Goal: Navigation & Orientation: Find specific page/section

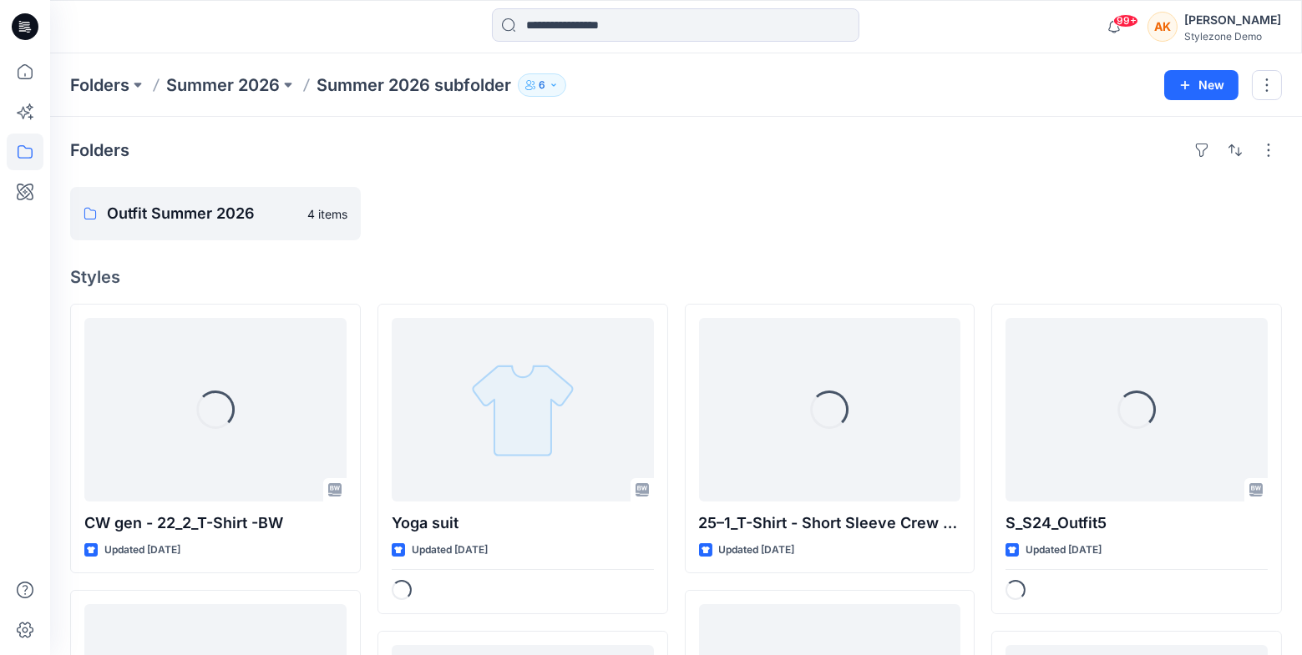
click at [1256, 28] on div "[PERSON_NAME]" at bounding box center [1232, 20] width 97 height 20
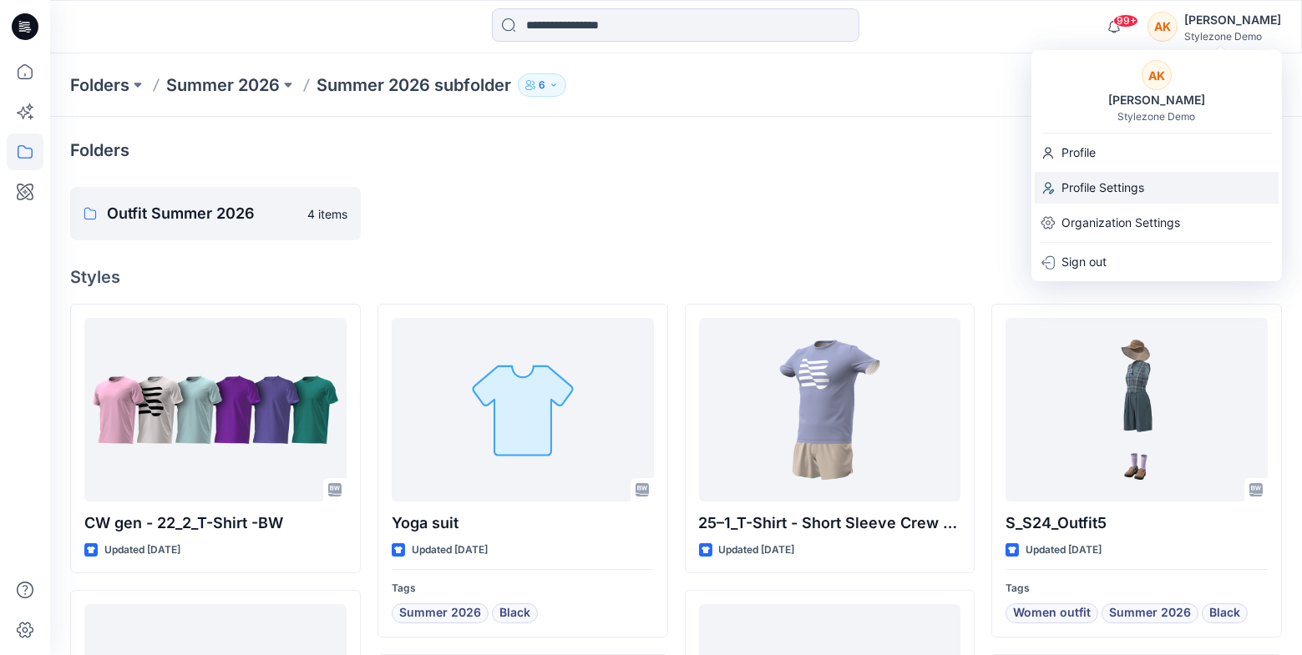
click at [1089, 185] on p "Profile Settings" at bounding box center [1102, 188] width 83 height 32
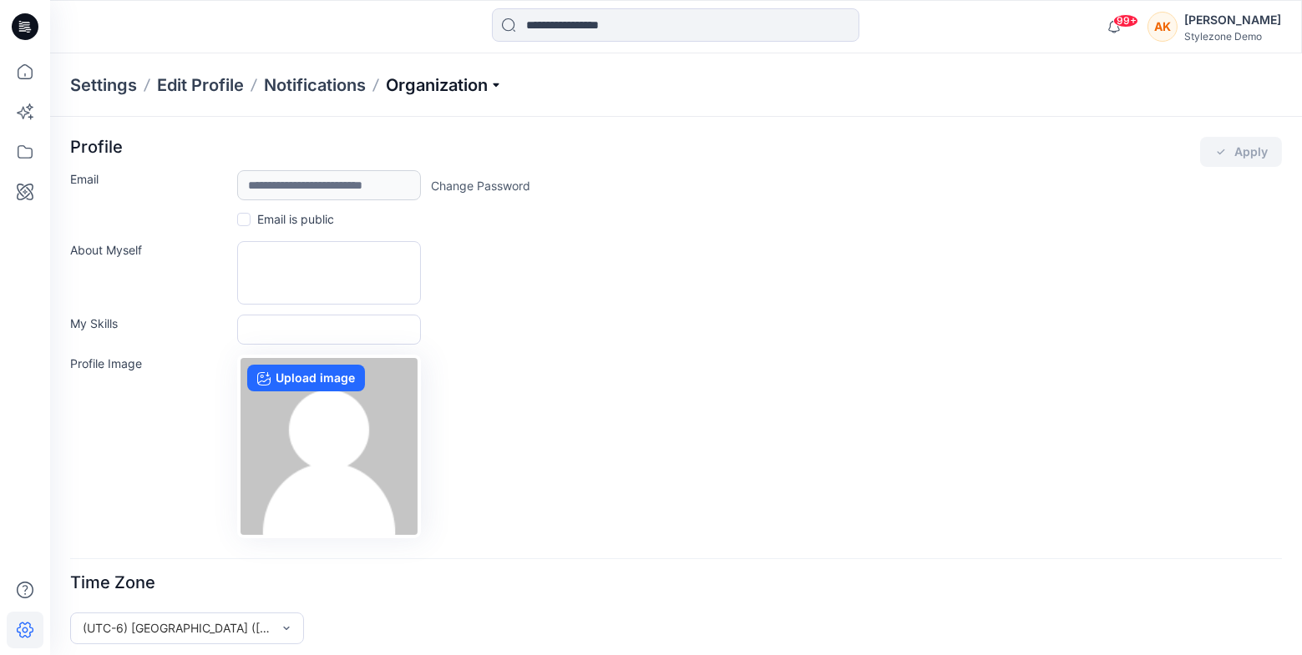
click at [437, 81] on p "Organization" at bounding box center [444, 84] width 117 height 23
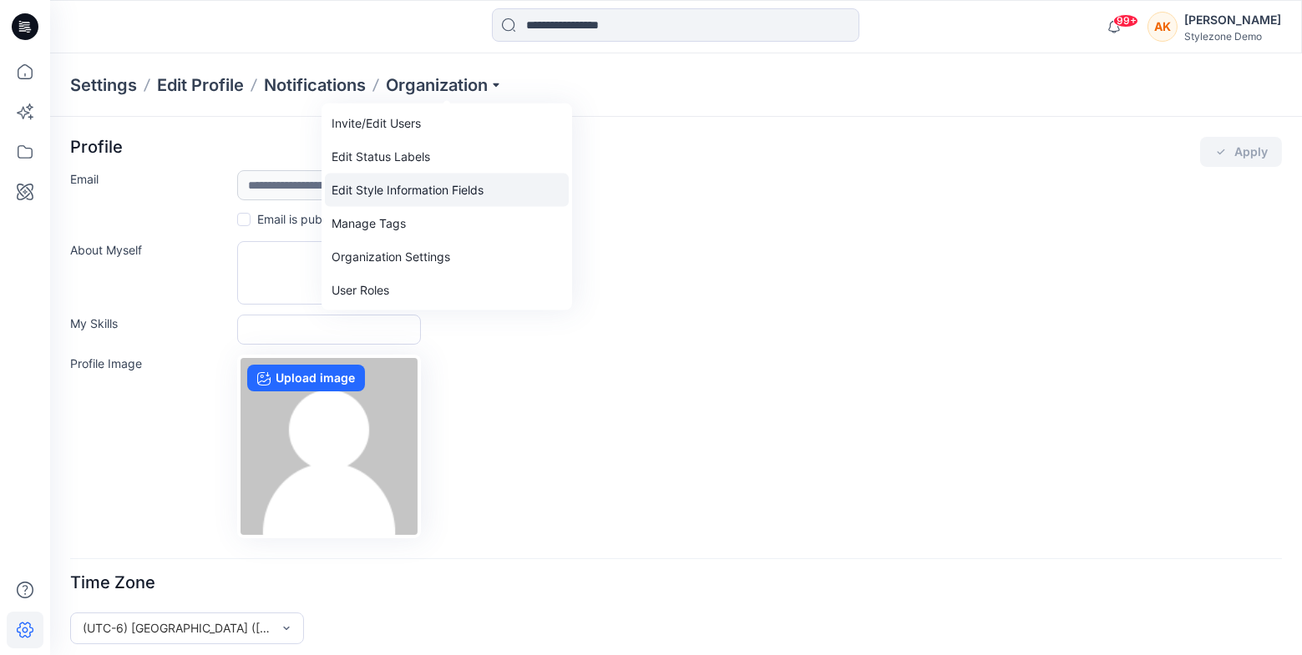
click at [441, 194] on link "Edit Style Information Fields" at bounding box center [447, 190] width 244 height 33
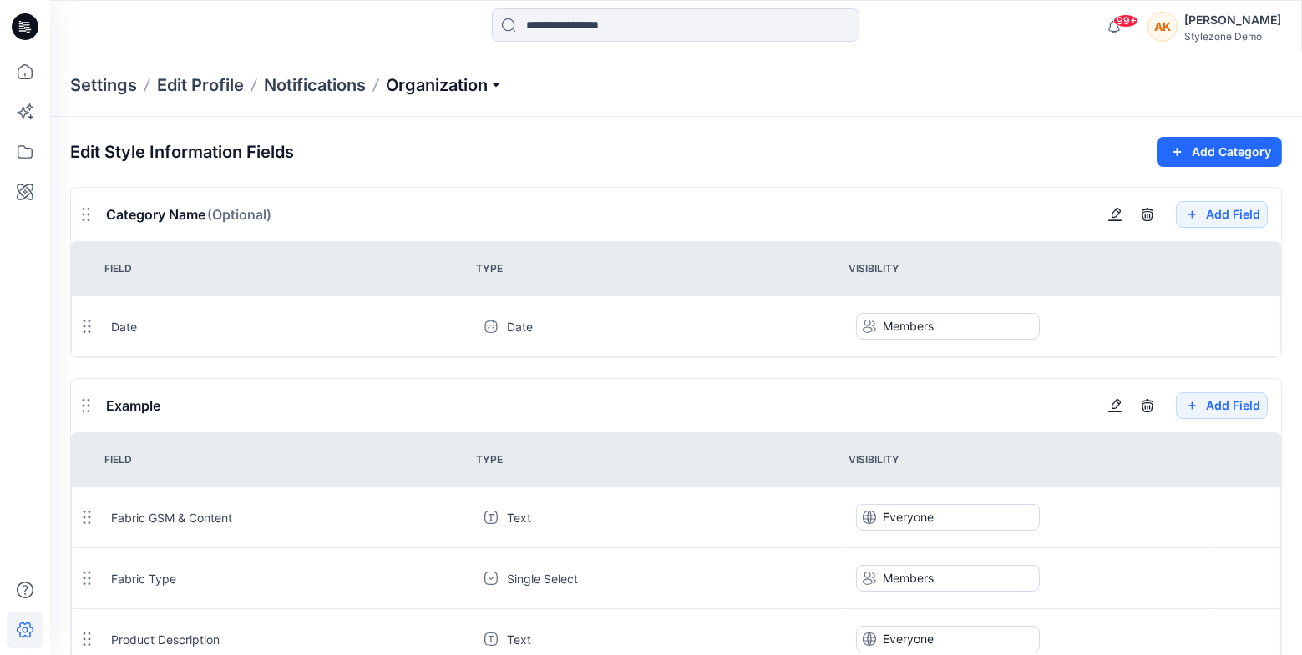
click at [451, 92] on p "Organization" at bounding box center [444, 84] width 117 height 23
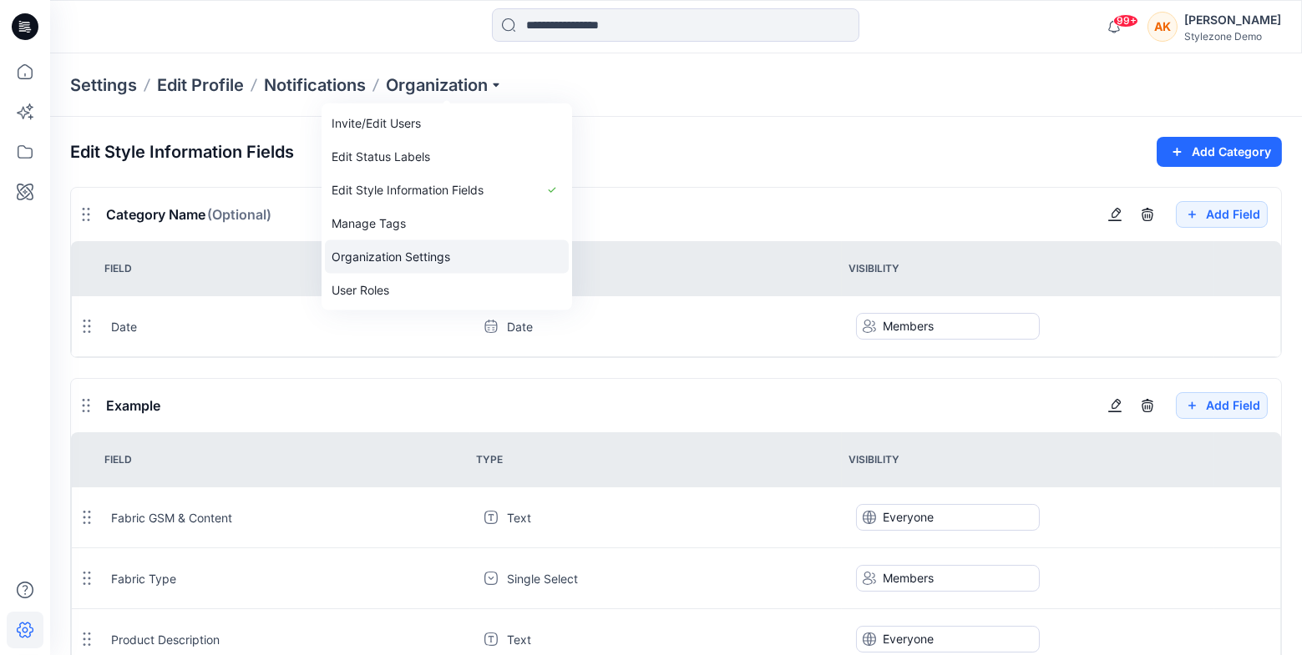
click at [432, 243] on link "Organization Settings" at bounding box center [447, 256] width 244 height 33
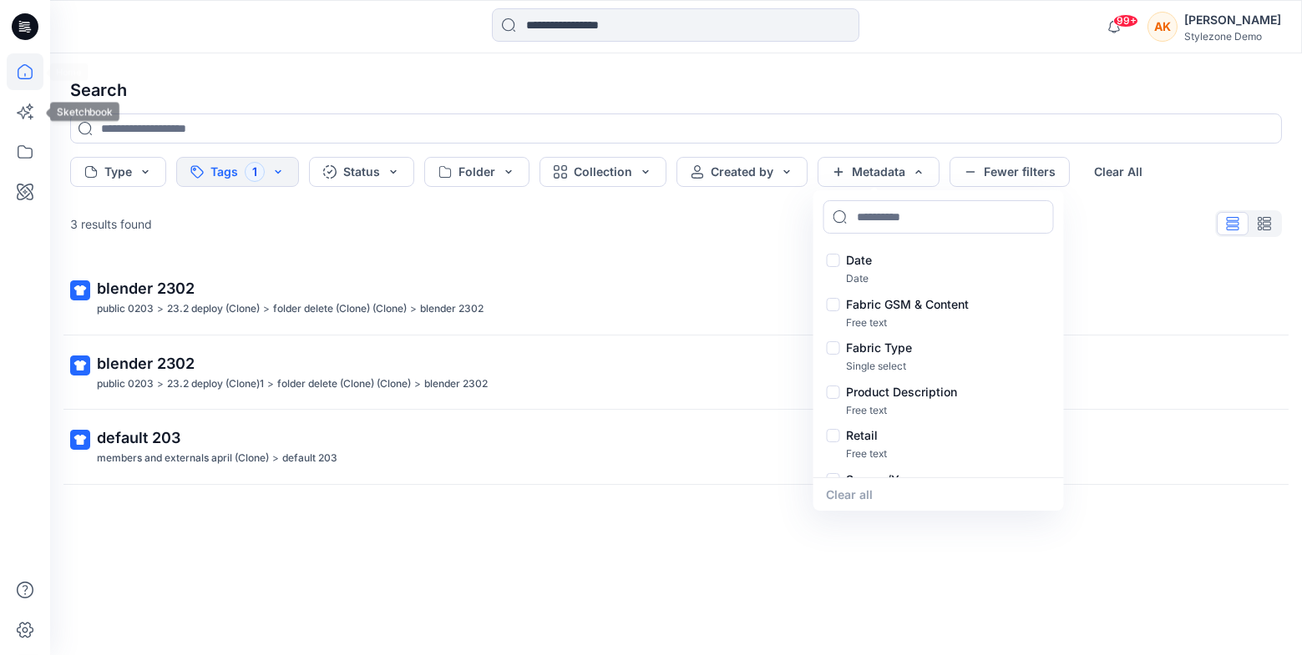
click at [25, 83] on icon at bounding box center [25, 71] width 37 height 37
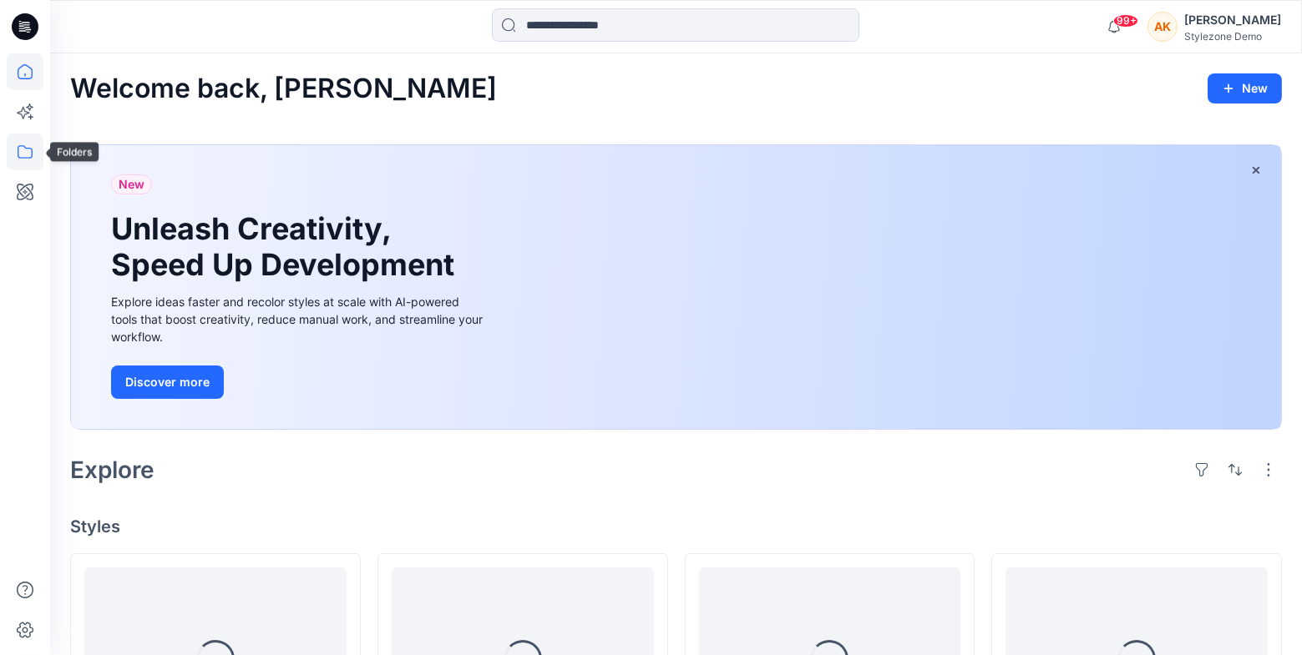
click at [24, 164] on icon at bounding box center [25, 152] width 37 height 37
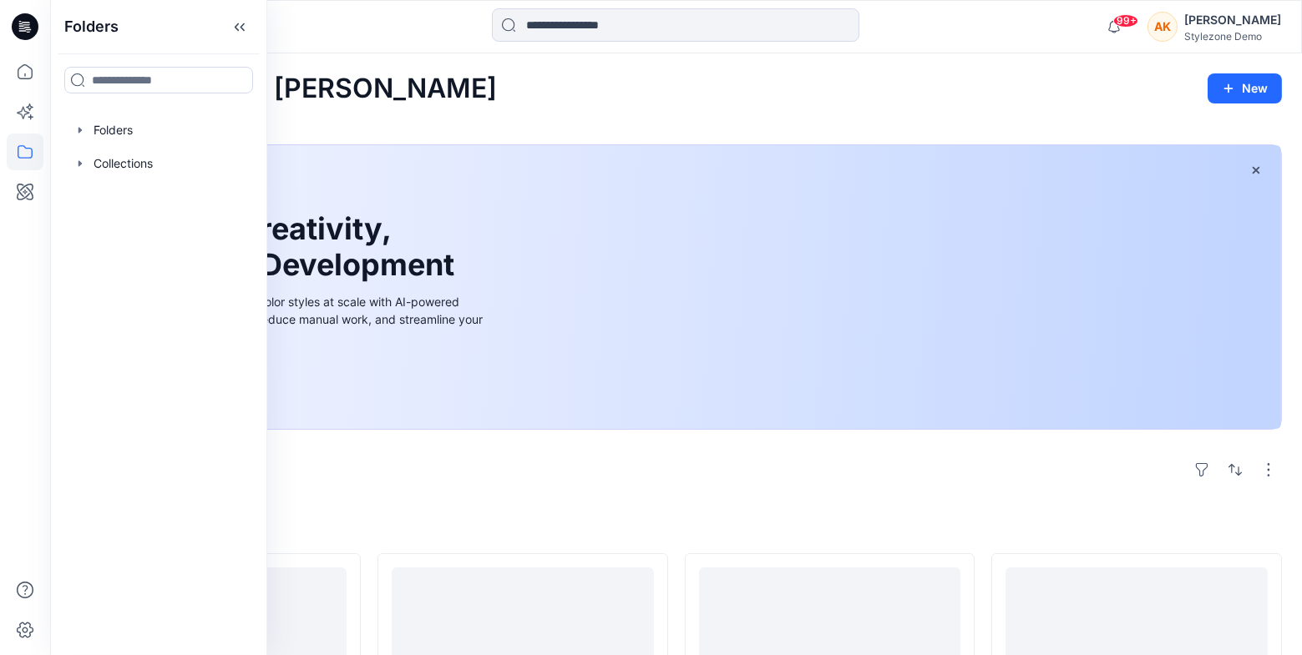
click at [484, 467] on div "Explore" at bounding box center [675, 470] width 1211 height 40
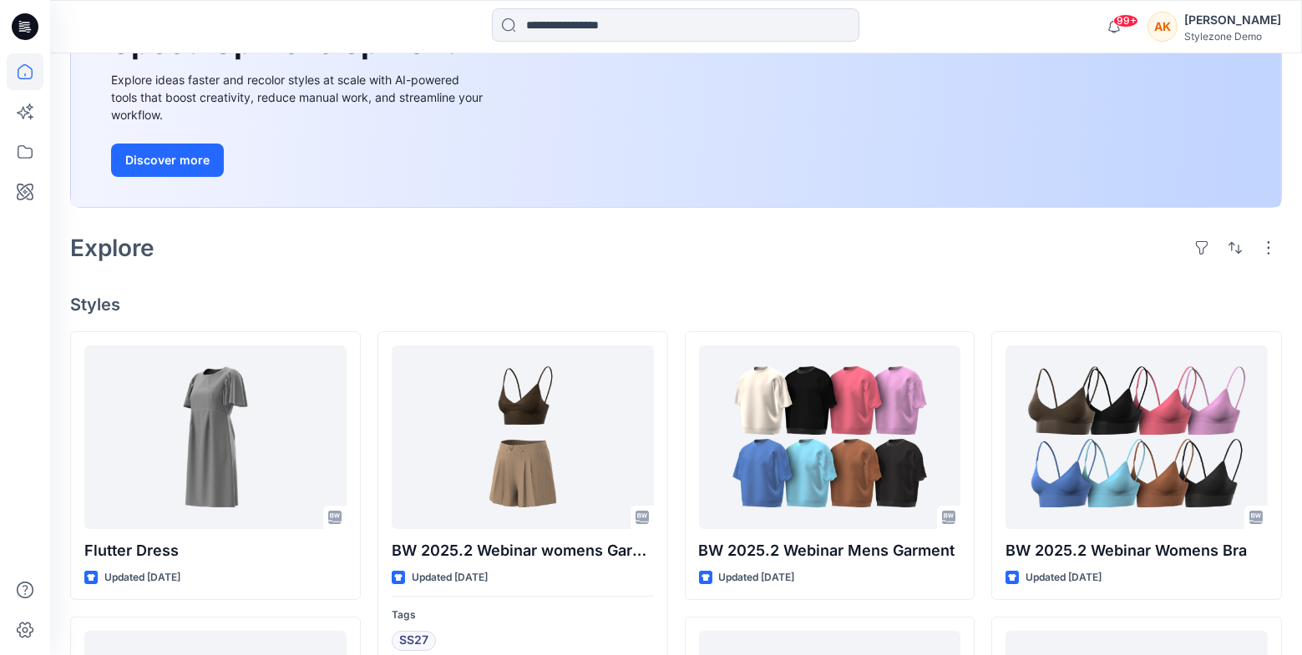
scroll to position [234, 0]
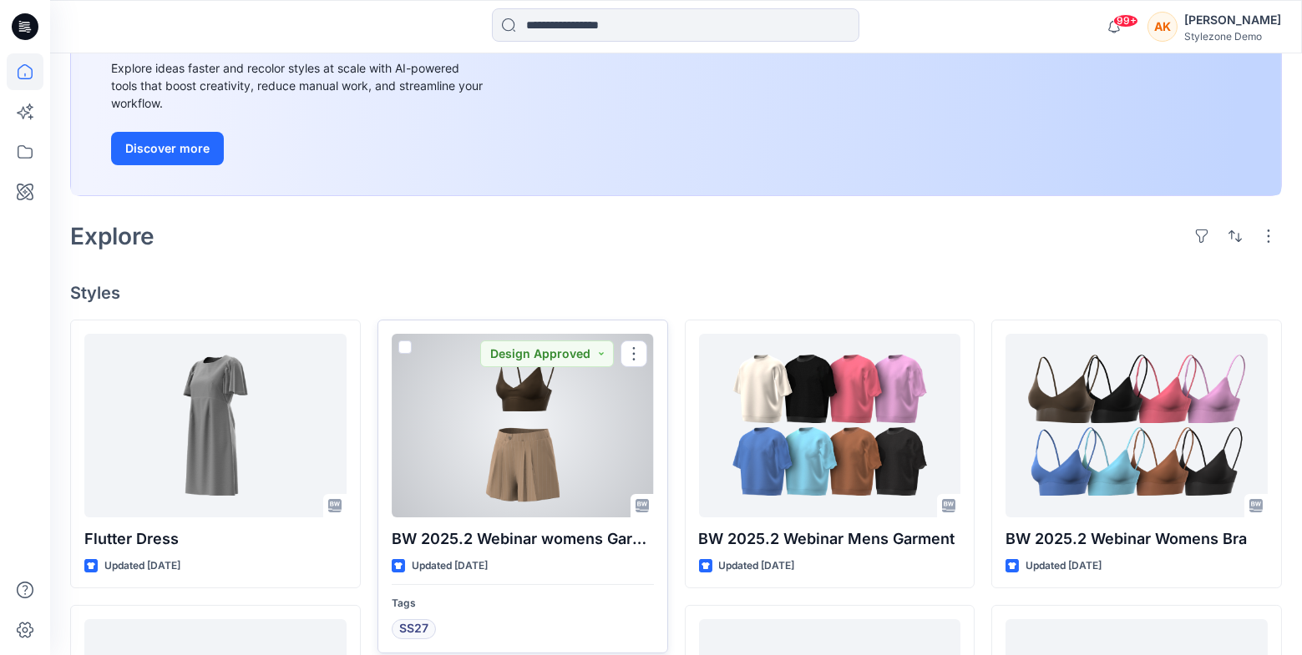
click at [556, 453] on div at bounding box center [523, 426] width 262 height 184
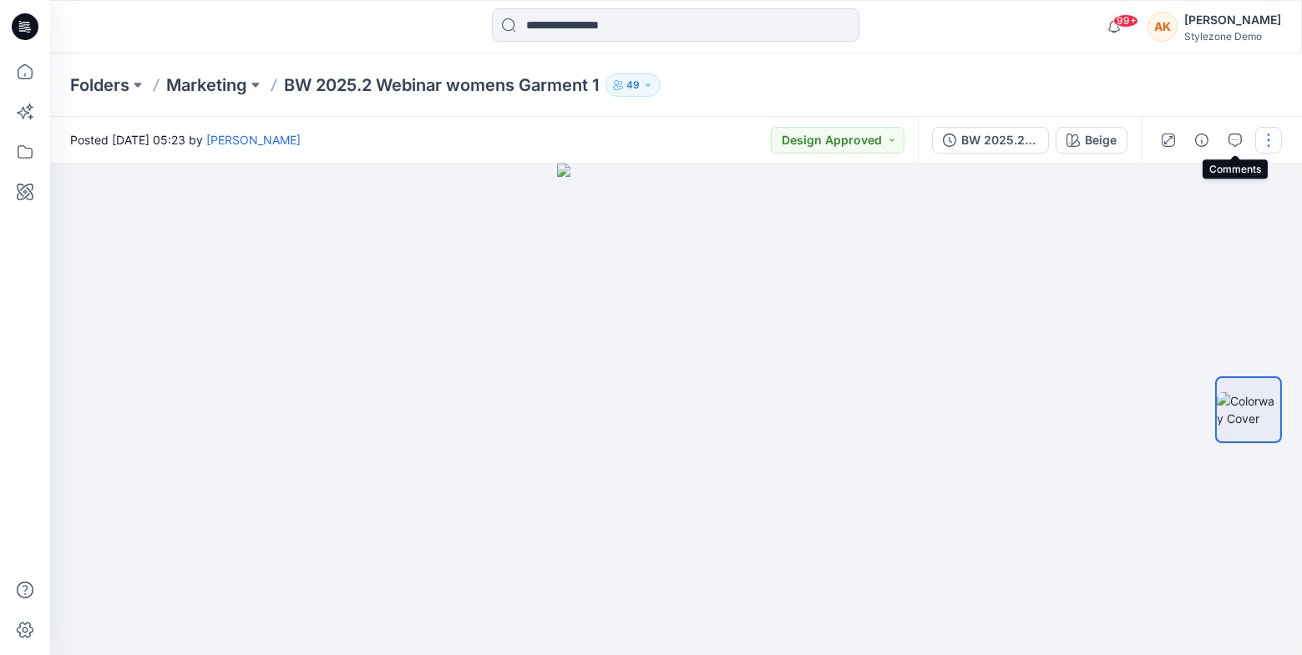
click at [1258, 137] on button "button" at bounding box center [1268, 140] width 27 height 27
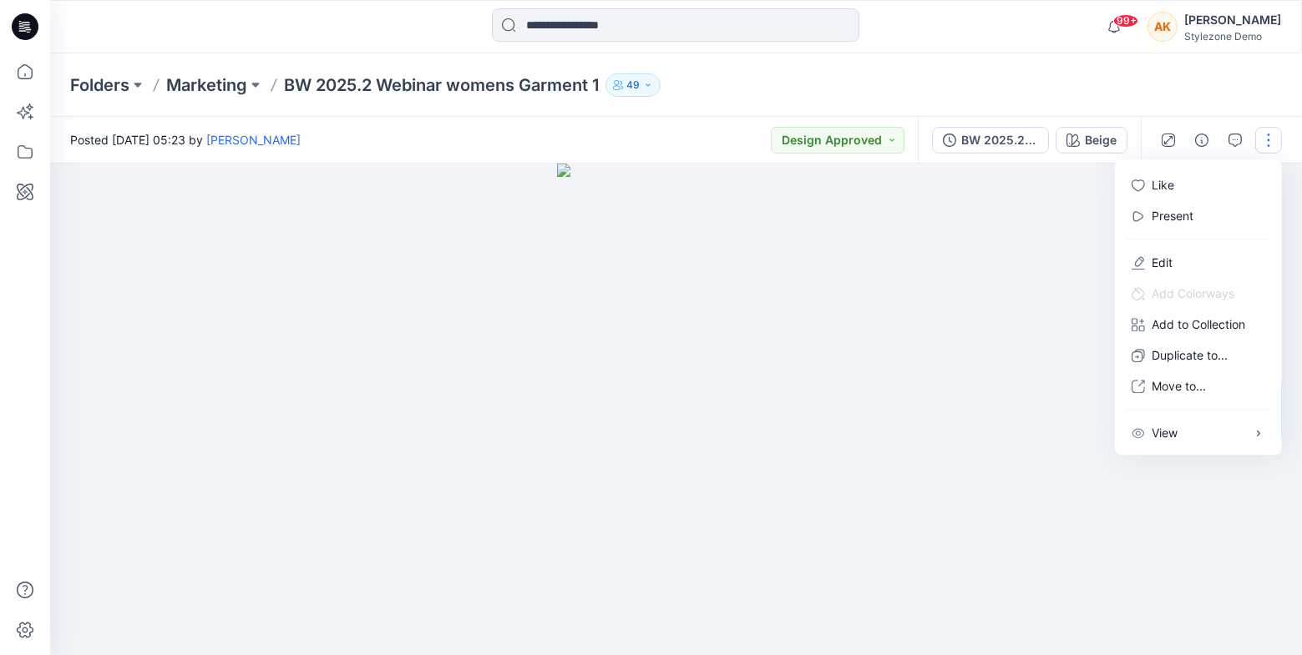
click at [1206, 81] on div "Folders Marketing BW 2025.2 Webinar womens Garment 1 49" at bounding box center [676, 84] width 1252 height 63
